Goal: Transaction & Acquisition: Purchase product/service

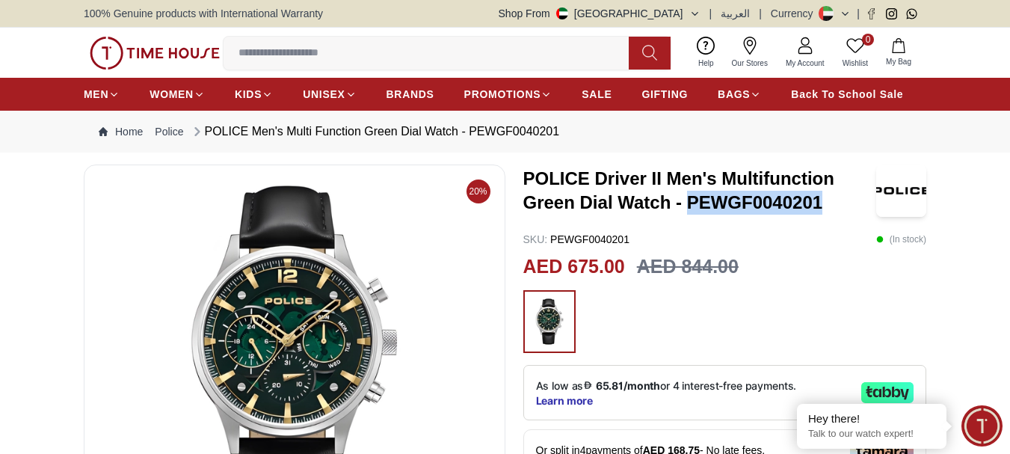
drag, startPoint x: 688, startPoint y: 206, endPoint x: 821, endPoint y: 200, distance: 132.5
click at [821, 200] on h3 "POLICE Driver II Men's Multifunction Green Dial Watch - PEWGF0040201" at bounding box center [700, 191] width 354 height 48
copy h3 "PEWGF0040201"
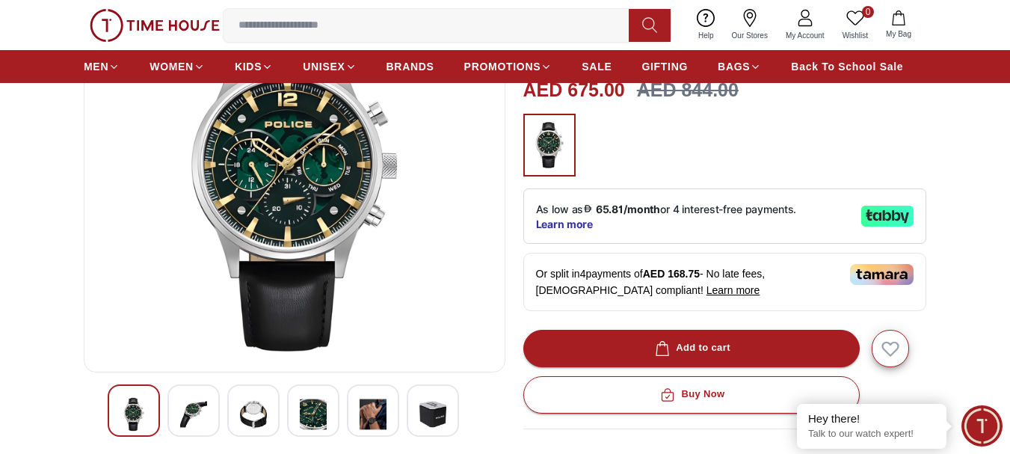
scroll to position [210, 0]
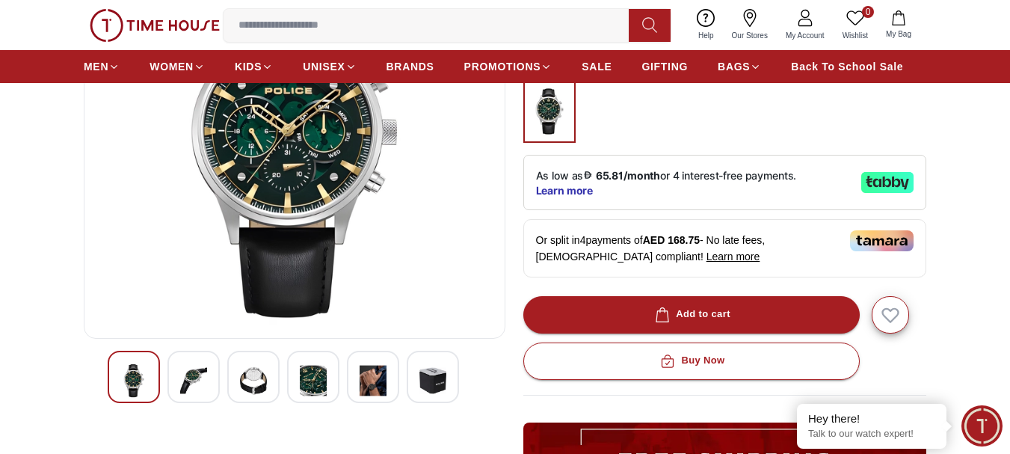
click at [367, 380] on img at bounding box center [373, 380] width 27 height 34
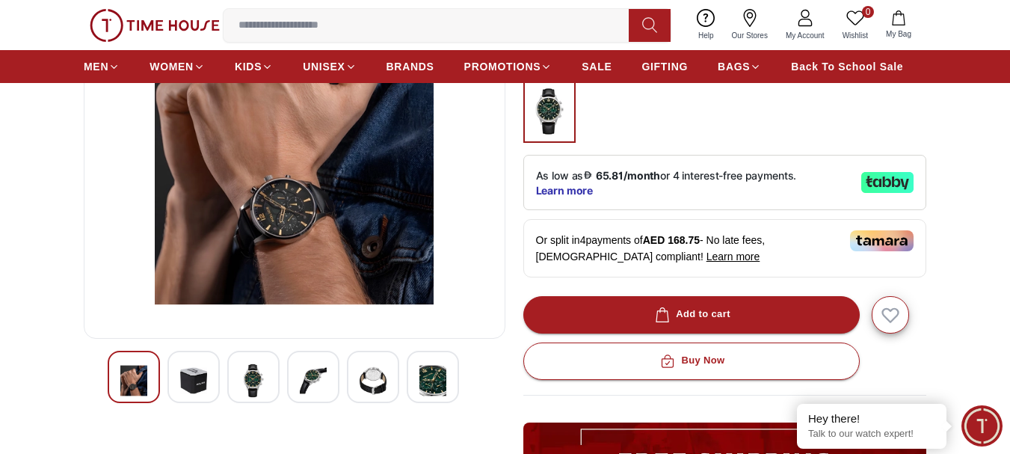
click at [441, 380] on img at bounding box center [432, 380] width 27 height 34
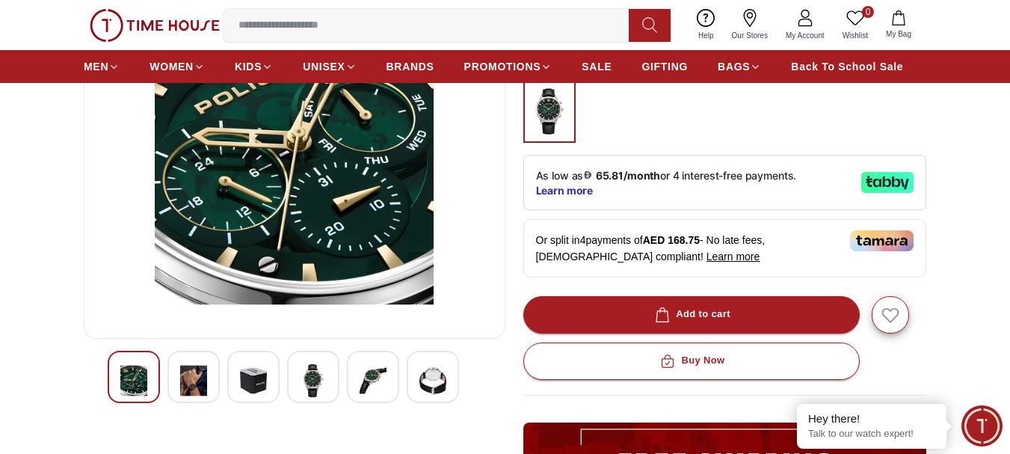
click at [134, 375] on img at bounding box center [133, 380] width 27 height 34
click at [186, 378] on img at bounding box center [193, 380] width 27 height 34
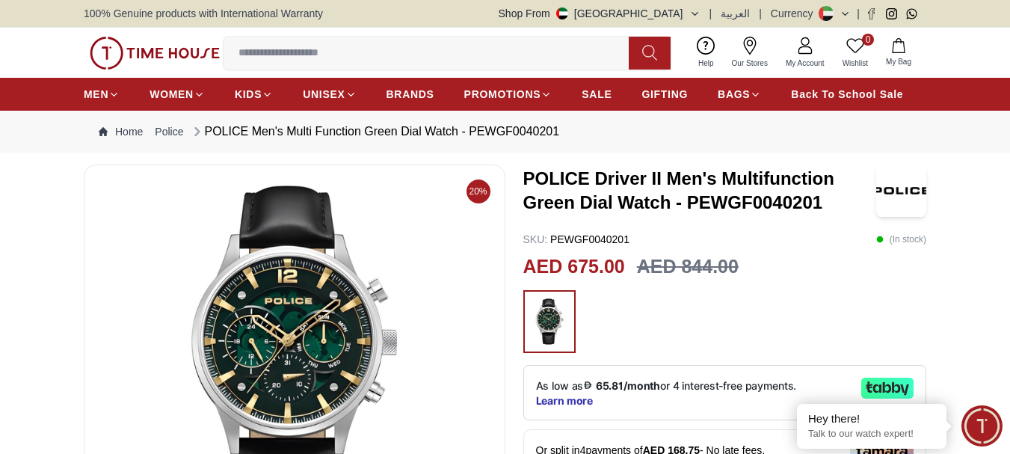
click at [879, 235] on icon at bounding box center [879, 238] width 7 height 7
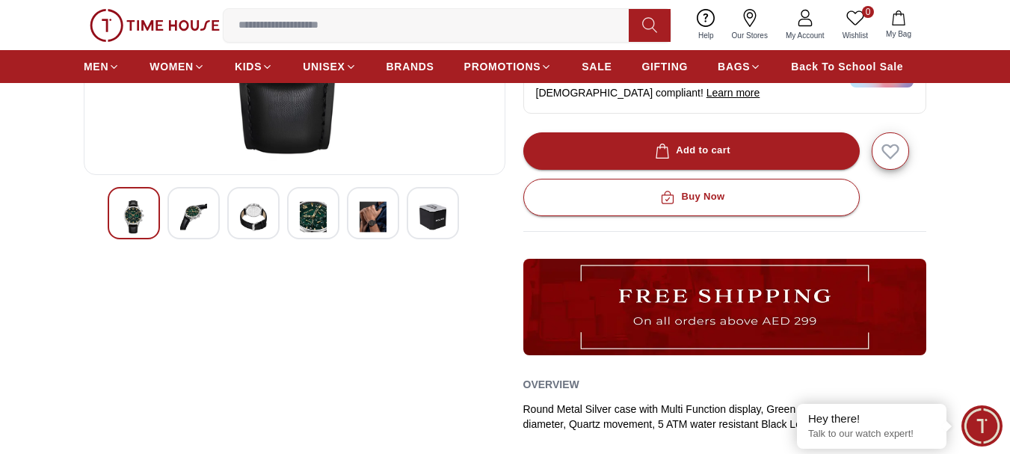
scroll to position [449, 0]
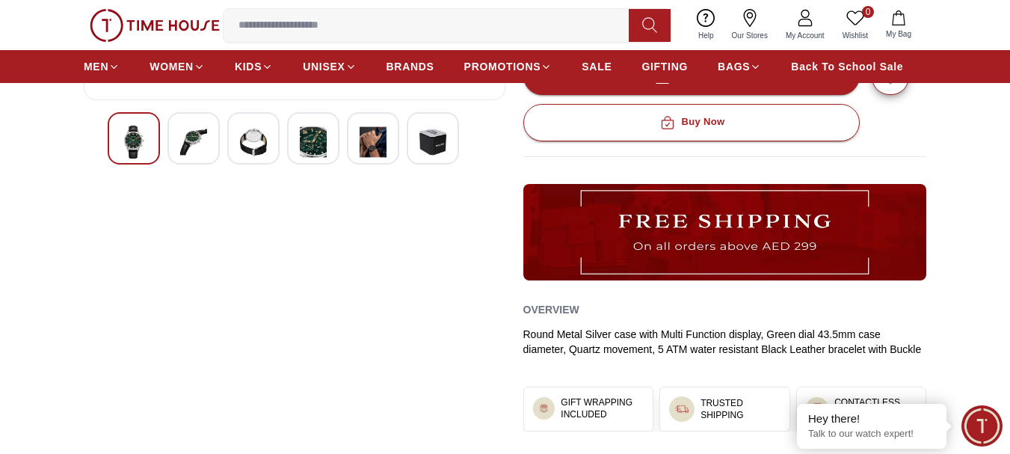
click at [633, 230] on img at bounding box center [725, 232] width 404 height 96
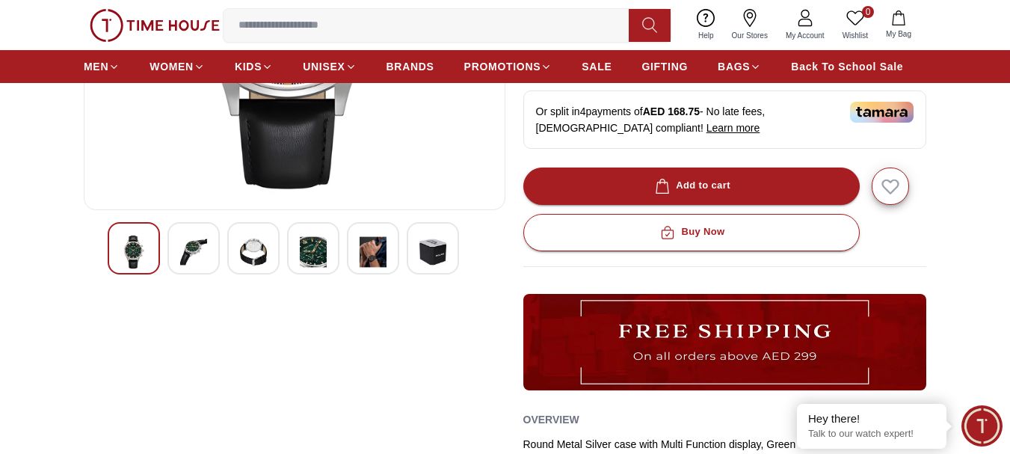
scroll to position [374, 0]
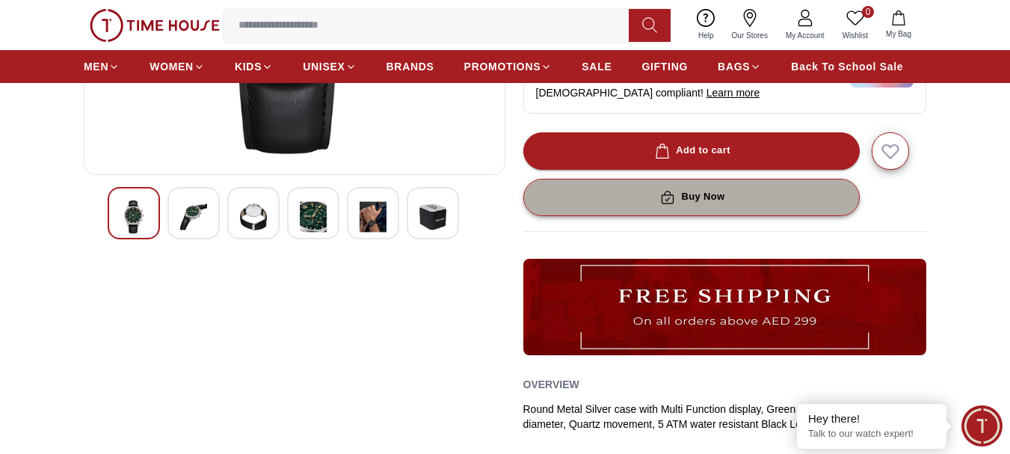
click at [635, 203] on button "Buy Now" at bounding box center [691, 197] width 336 height 37
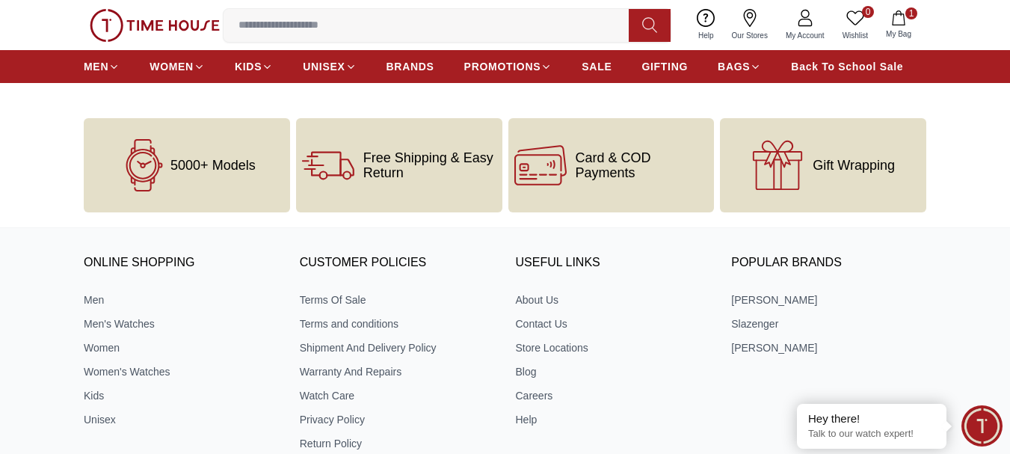
scroll to position [598, 0]
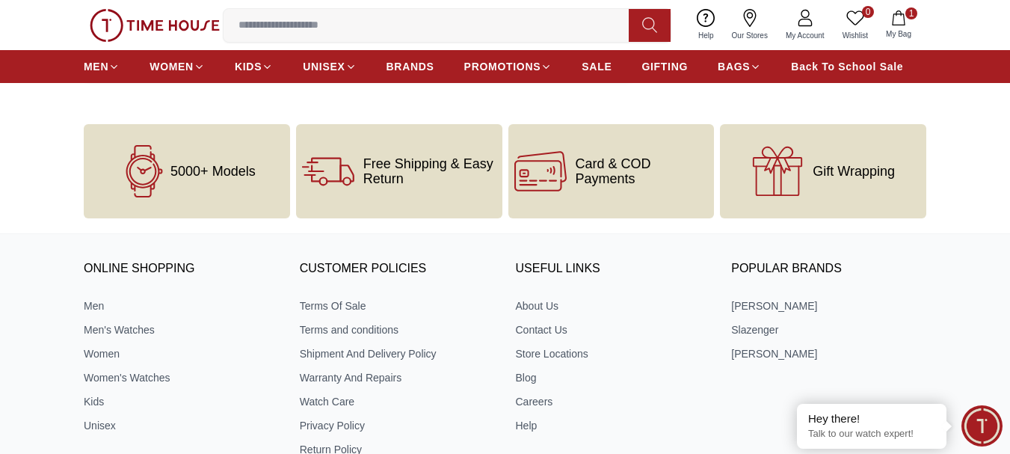
click at [398, 179] on span "Free Shipping & Easy Return" at bounding box center [429, 171] width 133 height 30
click at [182, 171] on span "5000+ Models" at bounding box center [212, 171] width 85 height 15
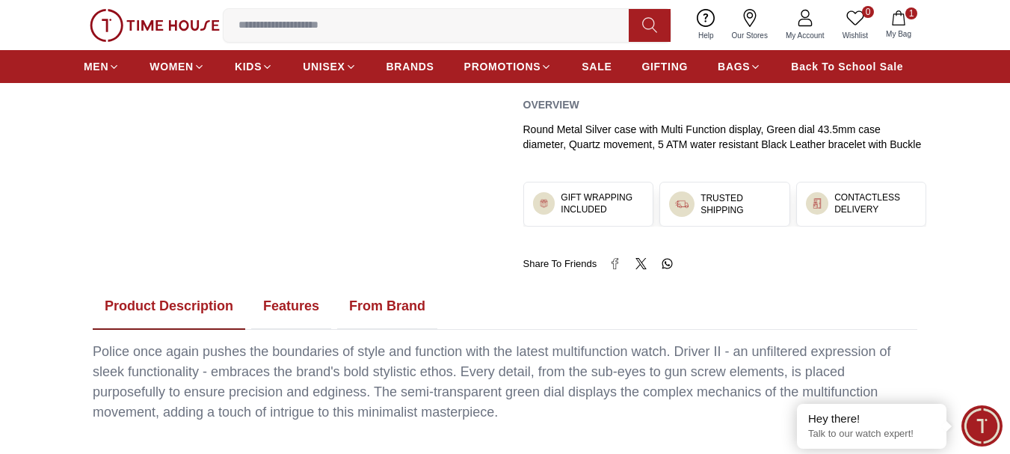
scroll to position [374, 0]
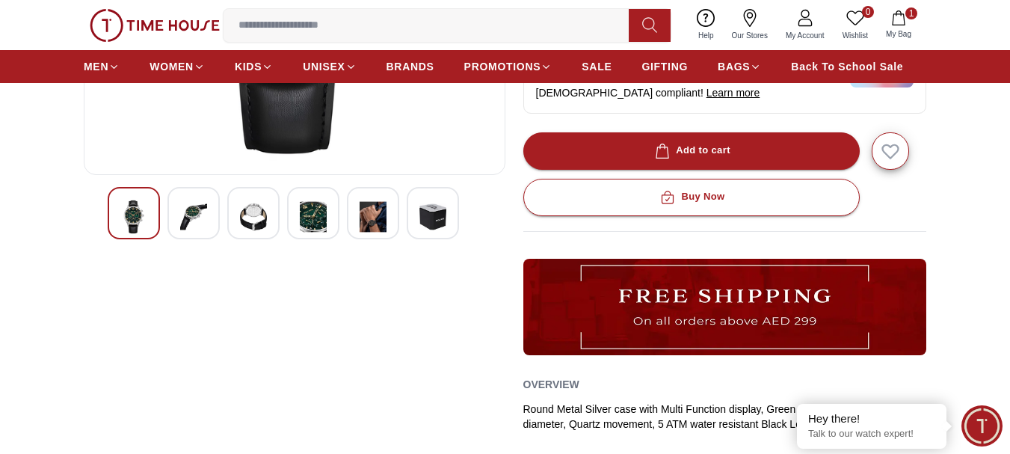
click at [286, 19] on input at bounding box center [432, 25] width 417 height 30
type input "**********"
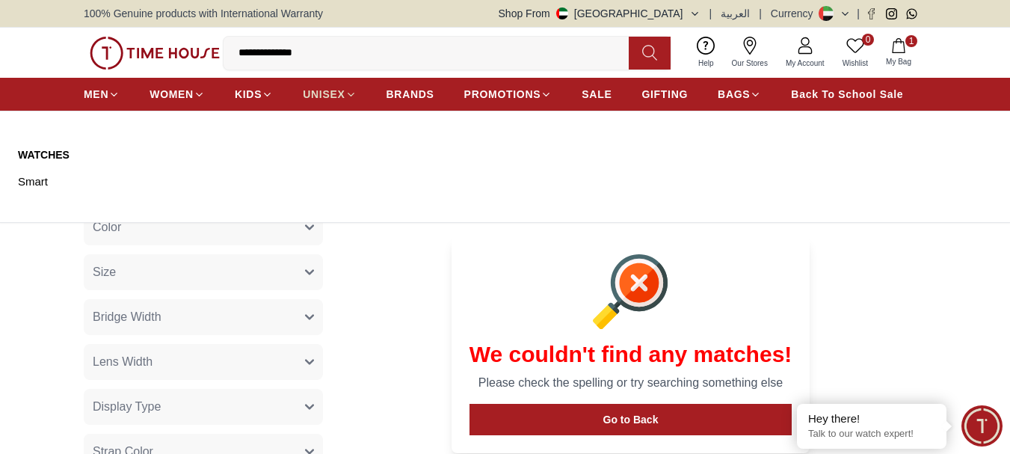
scroll to position [150, 0]
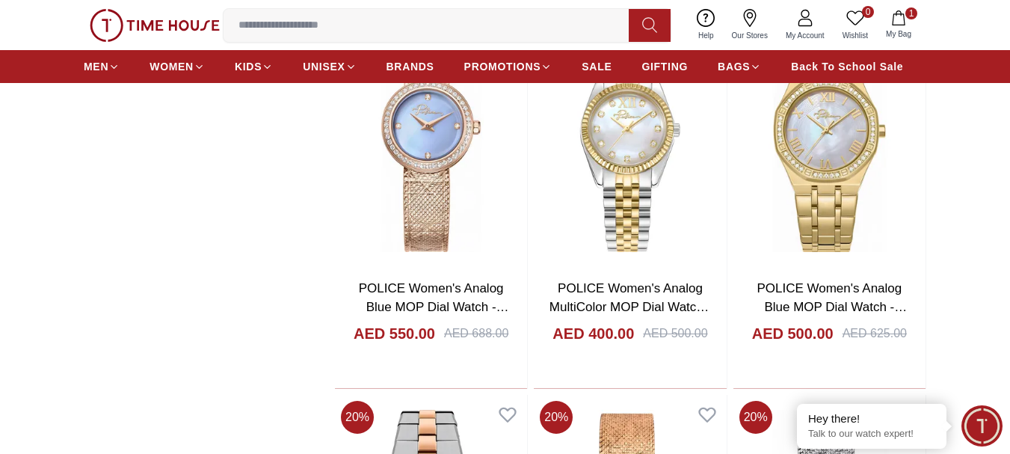
scroll to position [1495, 0]
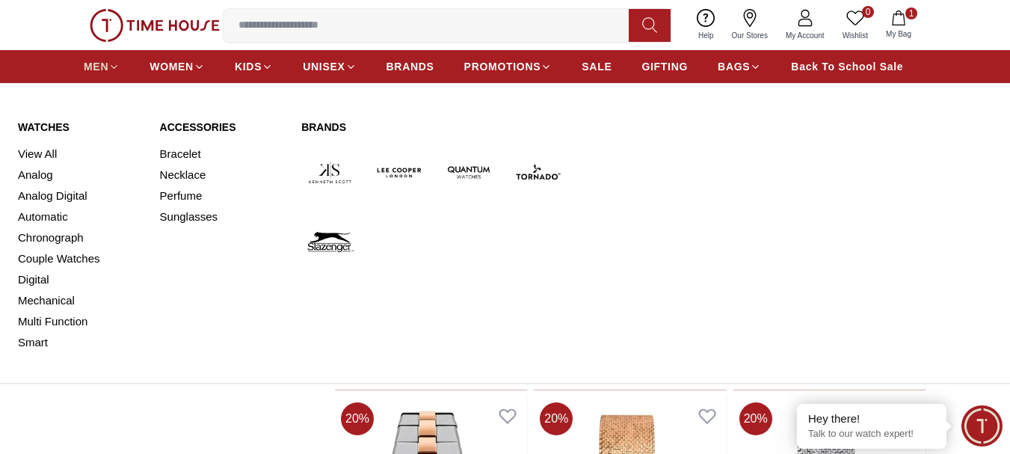
click at [99, 58] on link "MEN" at bounding box center [102, 66] width 36 height 27
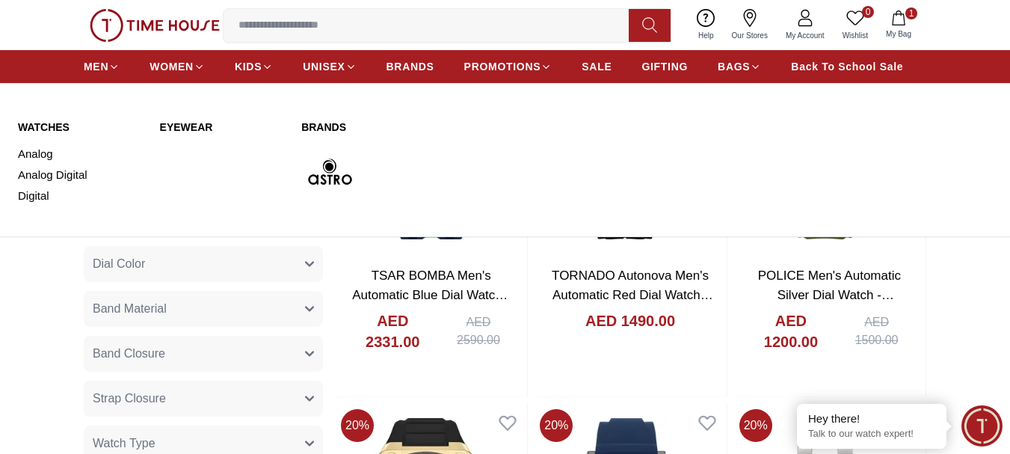
scroll to position [598, 0]
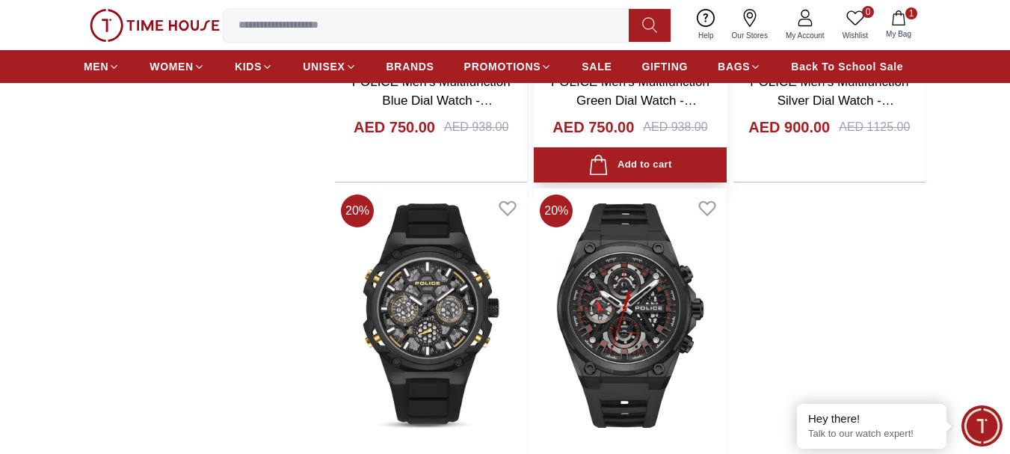
scroll to position [3170, 0]
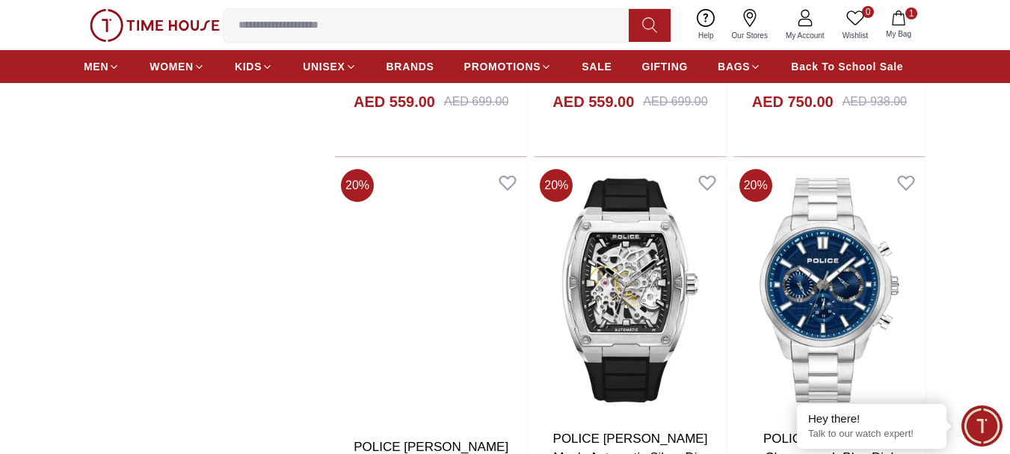
scroll to position [8029, 0]
